Goal: Find specific page/section: Find specific page/section

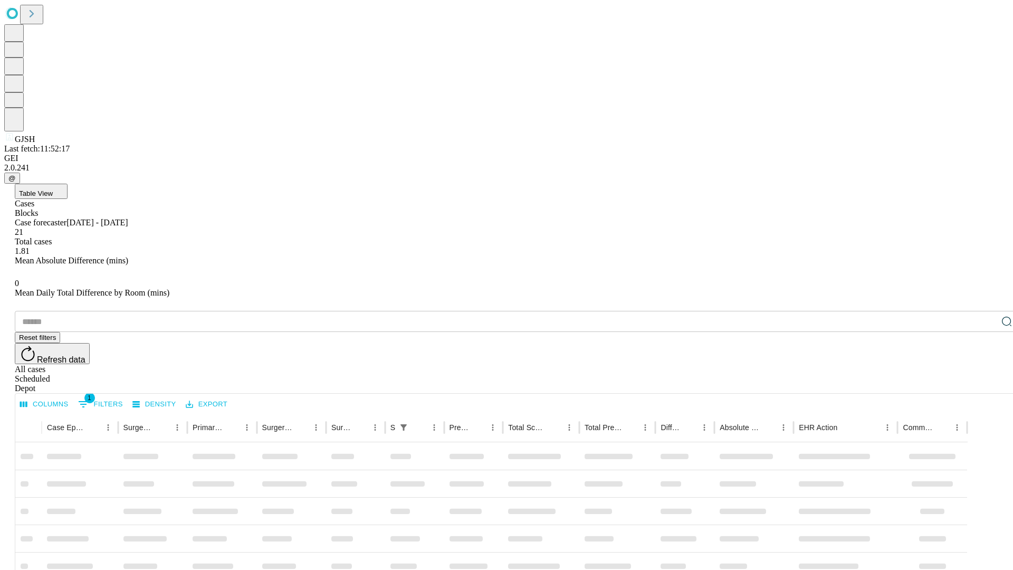
click at [986, 384] on div "Depot" at bounding box center [517, 388] width 1005 height 9
